Goal: Information Seeking & Learning: Learn about a topic

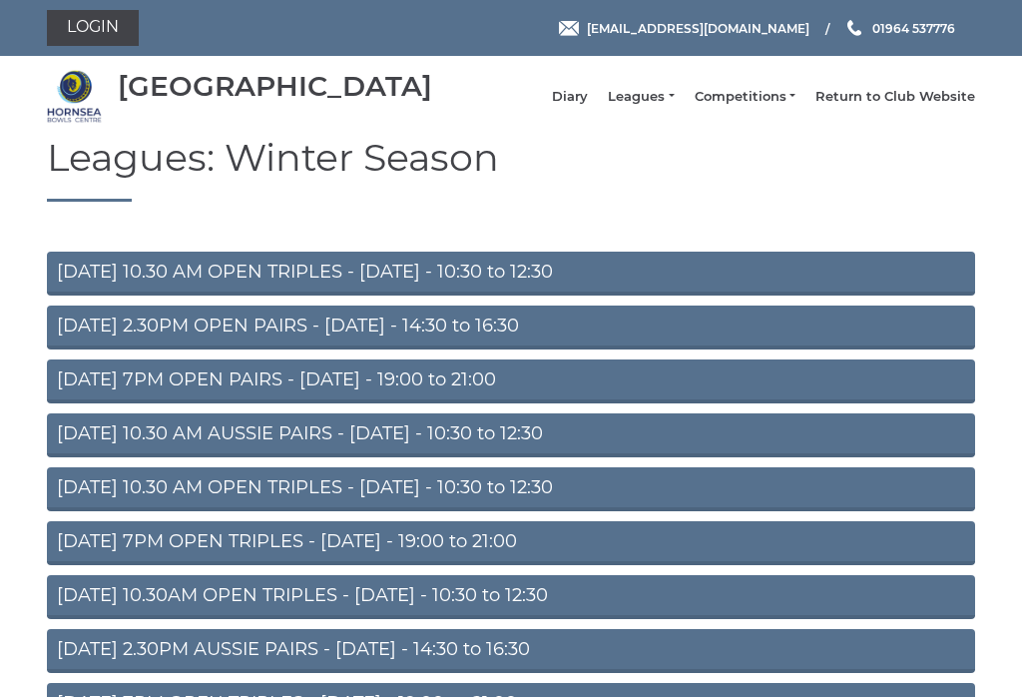
click at [655, 105] on link "Leagues" at bounding box center [641, 97] width 66 height 18
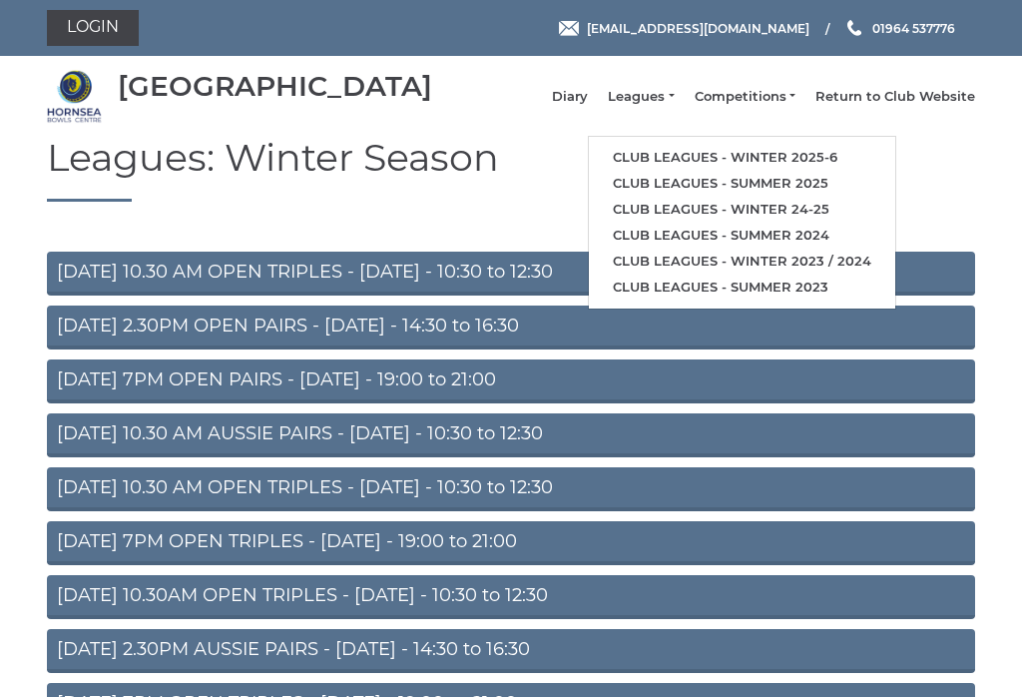
click at [844, 163] on link "Club leagues - Winter 2025-6" at bounding box center [742, 158] width 307 height 26
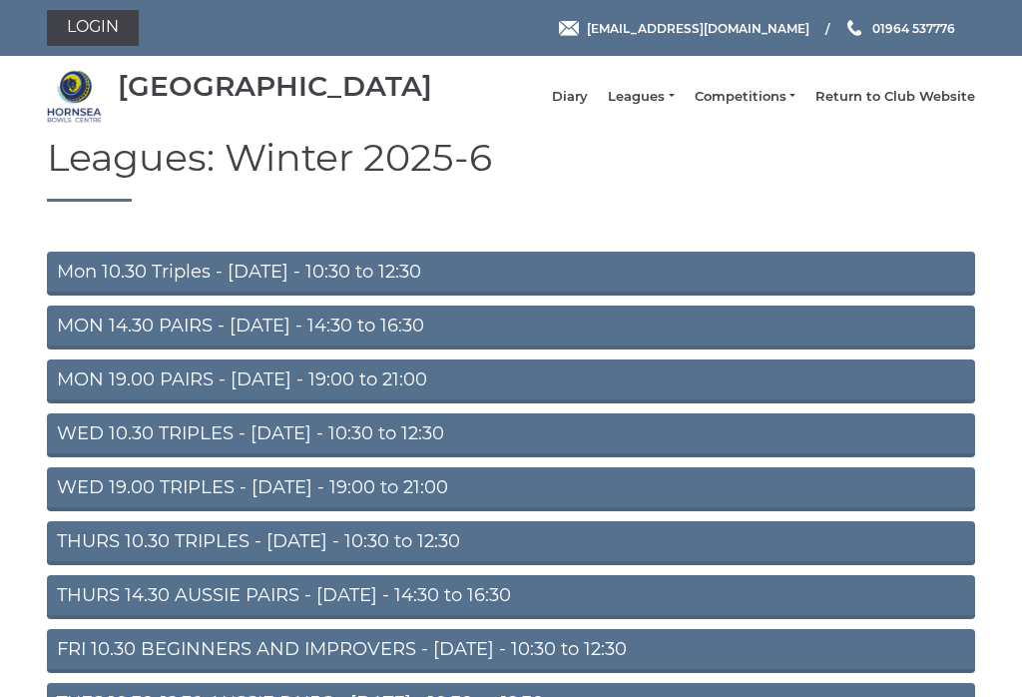
click at [58, 511] on link "WED 19.00 TRIPLES - Wednesday - 19:00 to 21:00" at bounding box center [511, 489] width 929 height 44
click at [63, 449] on link "WED 10.30 TRIPLES - Wednesday - 10:30 to 12:30" at bounding box center [511, 435] width 929 height 44
